Goal: Check status: Check status

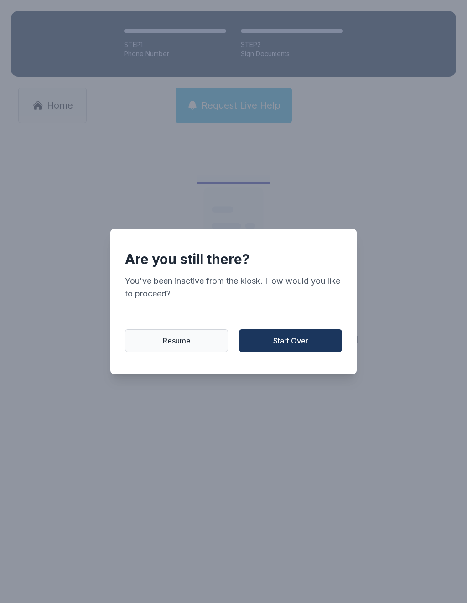
click at [295, 343] on span "Start Over" at bounding box center [290, 340] width 35 height 11
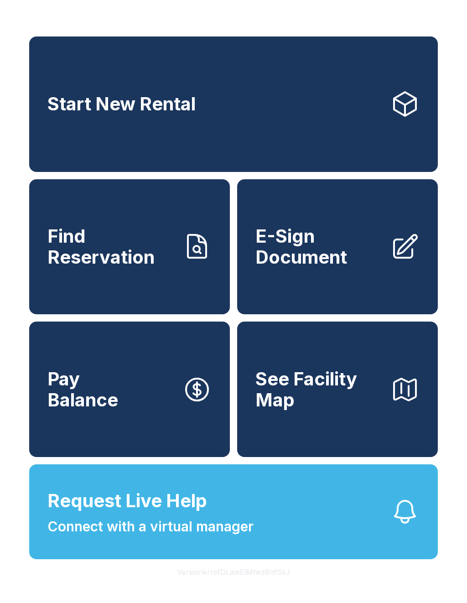
click at [234, 10] on div "Start New Rental Find Reservation E-Sign Document Pay Balance See Facility Map …" at bounding box center [233, 301] width 467 height 603
click at [234, 9] on div "Start New Rental Find Reservation E-Sign Document Pay Balance See Facility Map …" at bounding box center [233, 301] width 467 height 603
click at [349, 265] on span "E-Sign Document" at bounding box center [319, 246] width 128 height 41
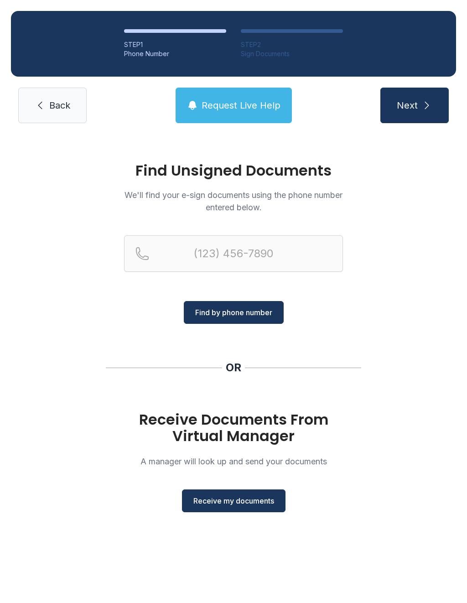
click at [253, 498] on span "Receive my documents" at bounding box center [233, 500] width 81 height 11
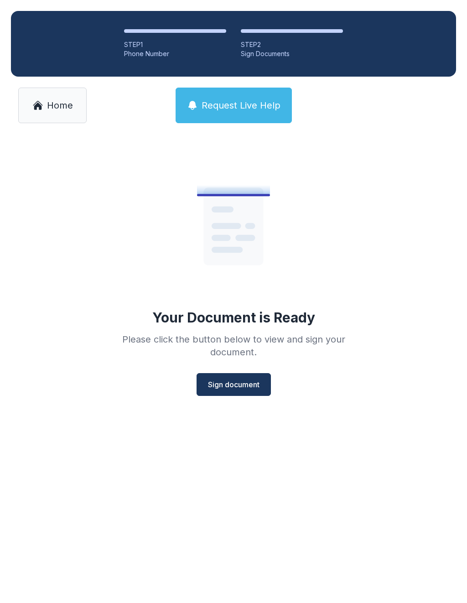
click at [244, 381] on span "Sign document" at bounding box center [234, 384] width 52 height 11
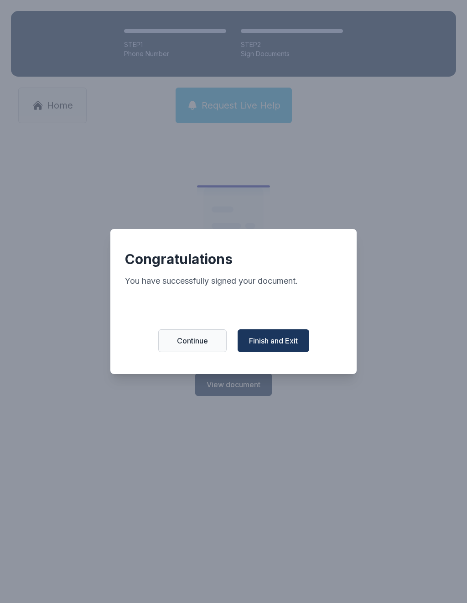
click at [277, 340] on span "Finish and Exit" at bounding box center [273, 340] width 49 height 11
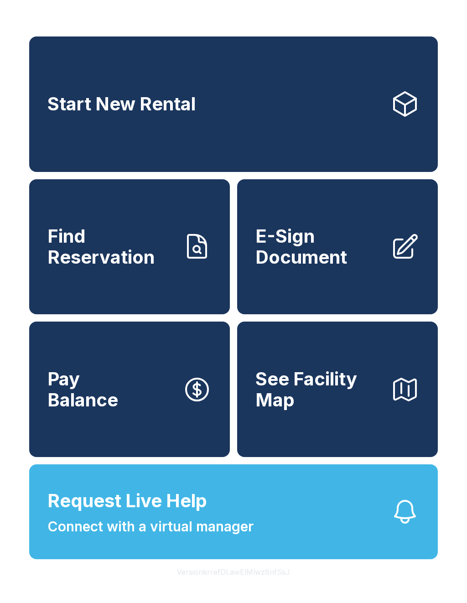
click at [176, 271] on link "Find Reservation" at bounding box center [129, 246] width 201 height 135
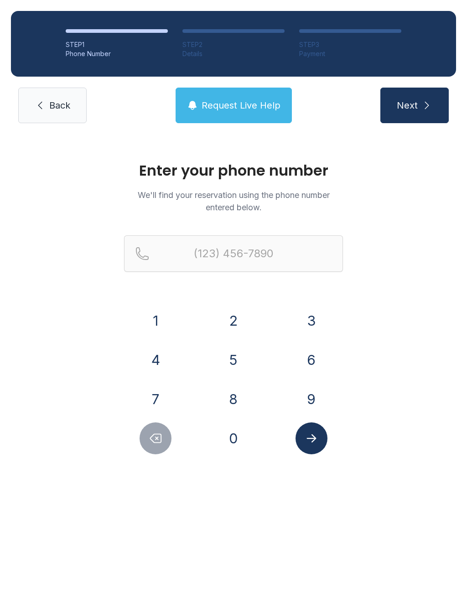
click at [167, 358] on button "4" at bounding box center [156, 360] width 32 height 32
click at [235, 327] on button "2" at bounding box center [233, 321] width 32 height 32
click at [308, 318] on button "3" at bounding box center [311, 321] width 32 height 32
click at [160, 396] on button "7" at bounding box center [156, 399] width 32 height 32
click at [166, 316] on button "1" at bounding box center [156, 321] width 32 height 32
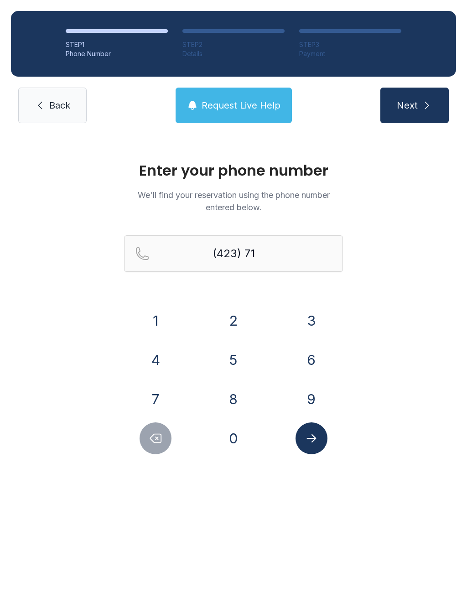
click at [299, 356] on button "6" at bounding box center [311, 360] width 32 height 32
click at [161, 361] on button "4" at bounding box center [156, 360] width 32 height 32
click at [318, 321] on button "3" at bounding box center [311, 321] width 32 height 32
click at [160, 321] on button "1" at bounding box center [156, 321] width 32 height 32
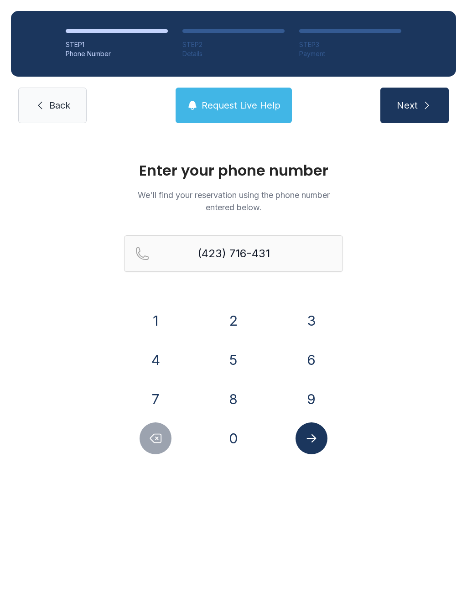
type input "[PHONE_NUMBER]"
click at [430, 107] on icon "submit" at bounding box center [426, 105] width 11 height 11
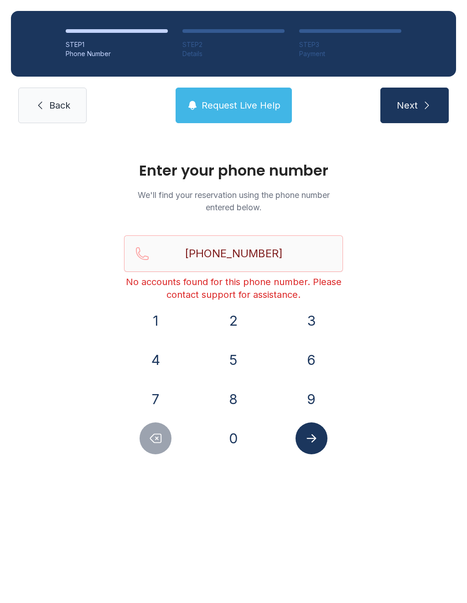
click at [246, 94] on button "Request Live Help" at bounding box center [234, 106] width 116 height 36
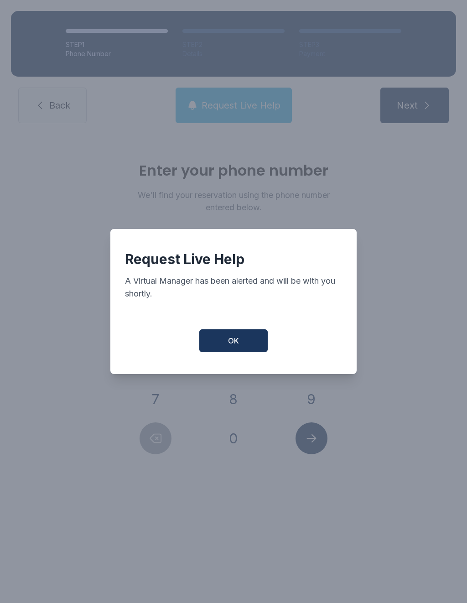
click at [236, 331] on div "Request Live Help A Virtual Manager has been alerted and will be with you short…" at bounding box center [233, 301] width 246 height 145
click at [228, 352] on button "OK" at bounding box center [233, 340] width 68 height 23
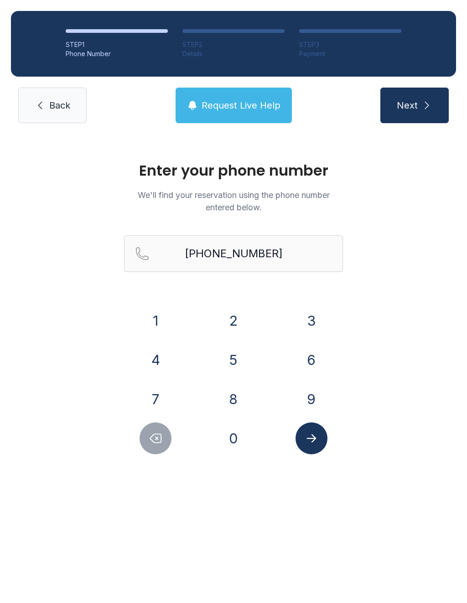
click at [231, 358] on button "5" at bounding box center [233, 360] width 32 height 32
click at [410, 106] on span "Next" at bounding box center [407, 105] width 21 height 13
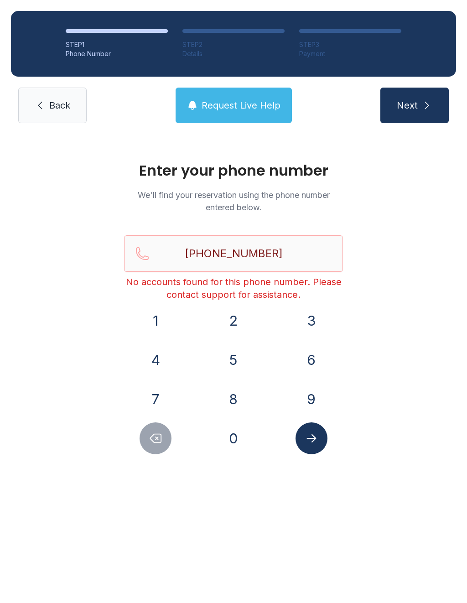
click at [62, 122] on link "Back" at bounding box center [52, 106] width 68 height 36
